Goal: Task Accomplishment & Management: Manage account settings

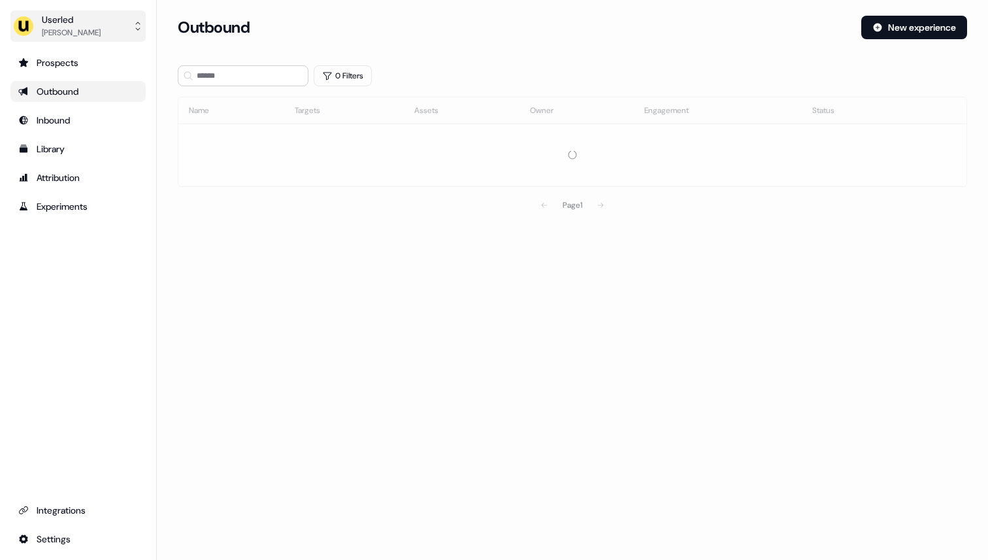
click at [103, 26] on button "Userled [PERSON_NAME]" at bounding box center [77, 25] width 135 height 31
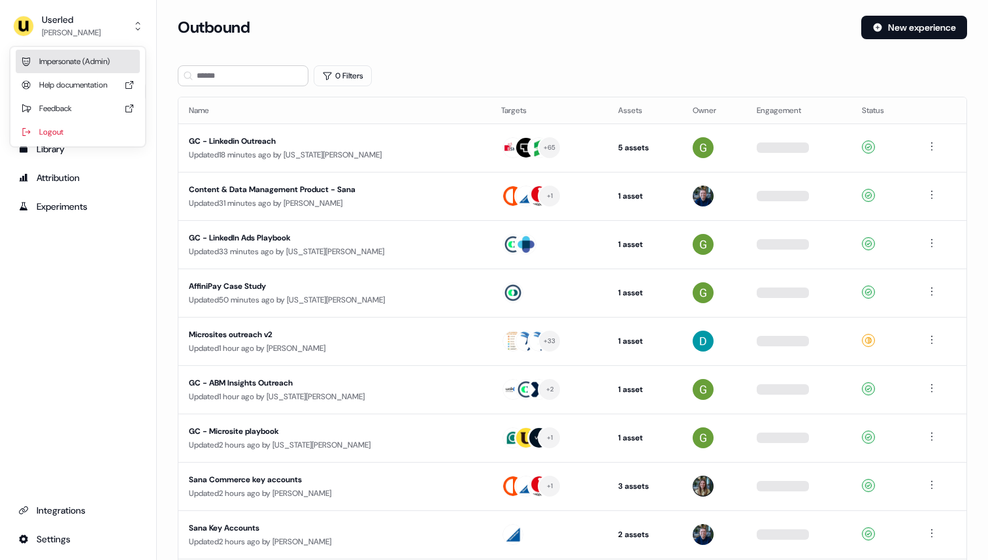
click at [95, 59] on div "Impersonate (Admin)" at bounding box center [78, 62] width 124 height 24
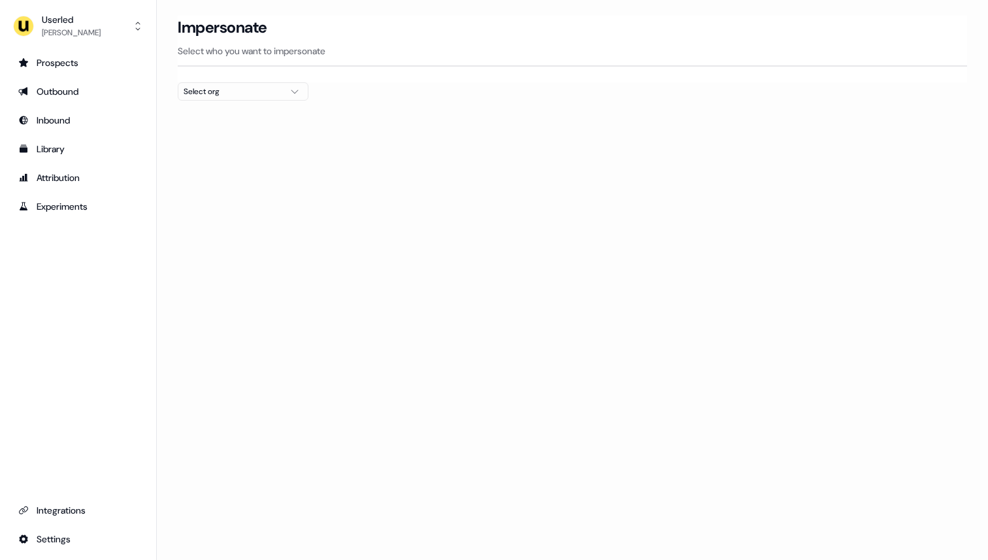
click at [244, 91] on div "Select org" at bounding box center [233, 91] width 98 height 13
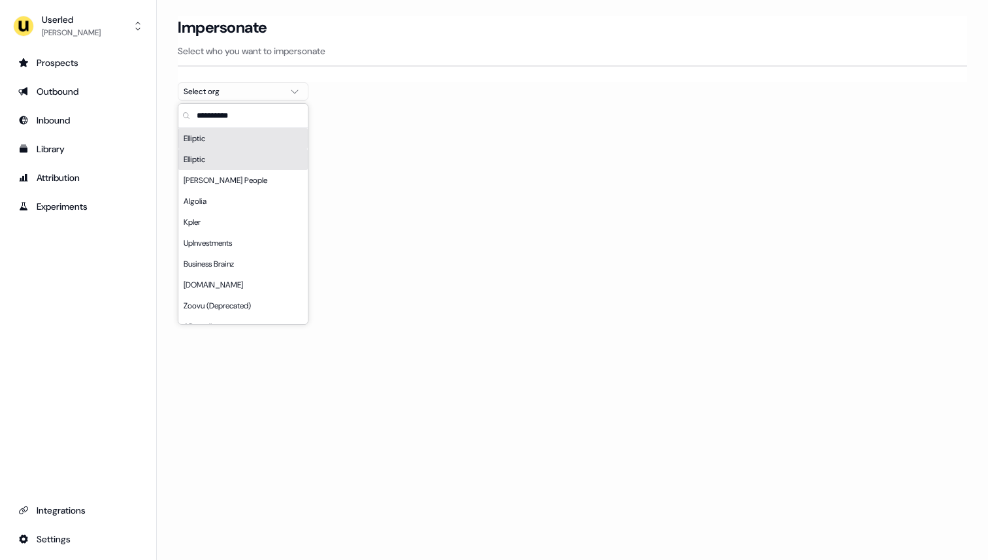
click at [236, 154] on div "Elliptic" at bounding box center [242, 159] width 129 height 21
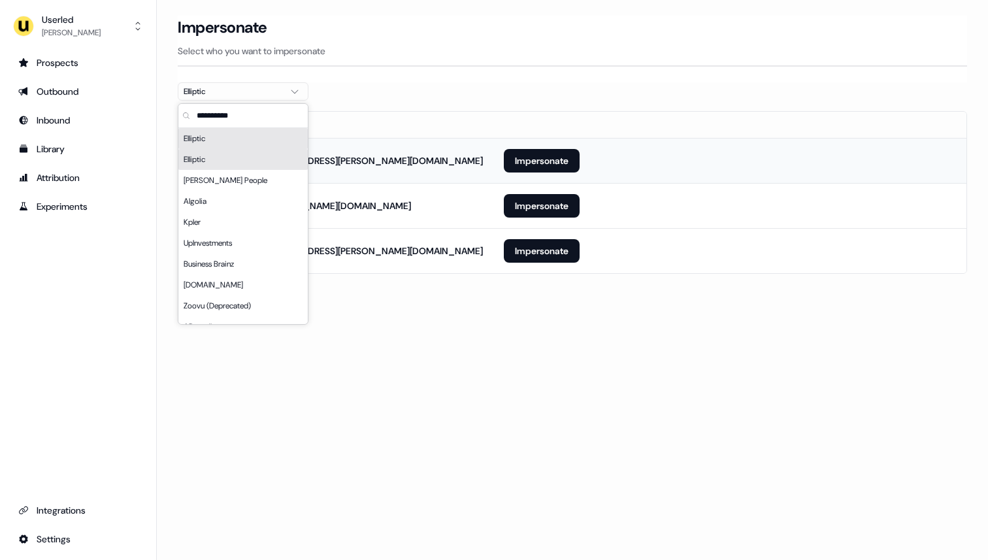
click at [515, 139] on td "Impersonate" at bounding box center [729, 160] width 473 height 45
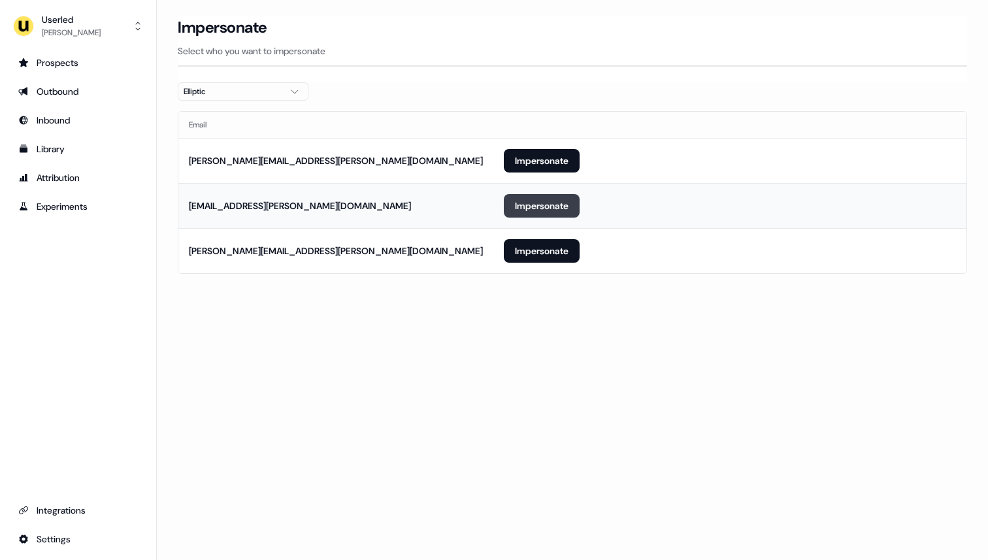
click at [527, 212] on button "Impersonate" at bounding box center [542, 206] width 76 height 24
